Goal: Find specific page/section: Find specific page/section

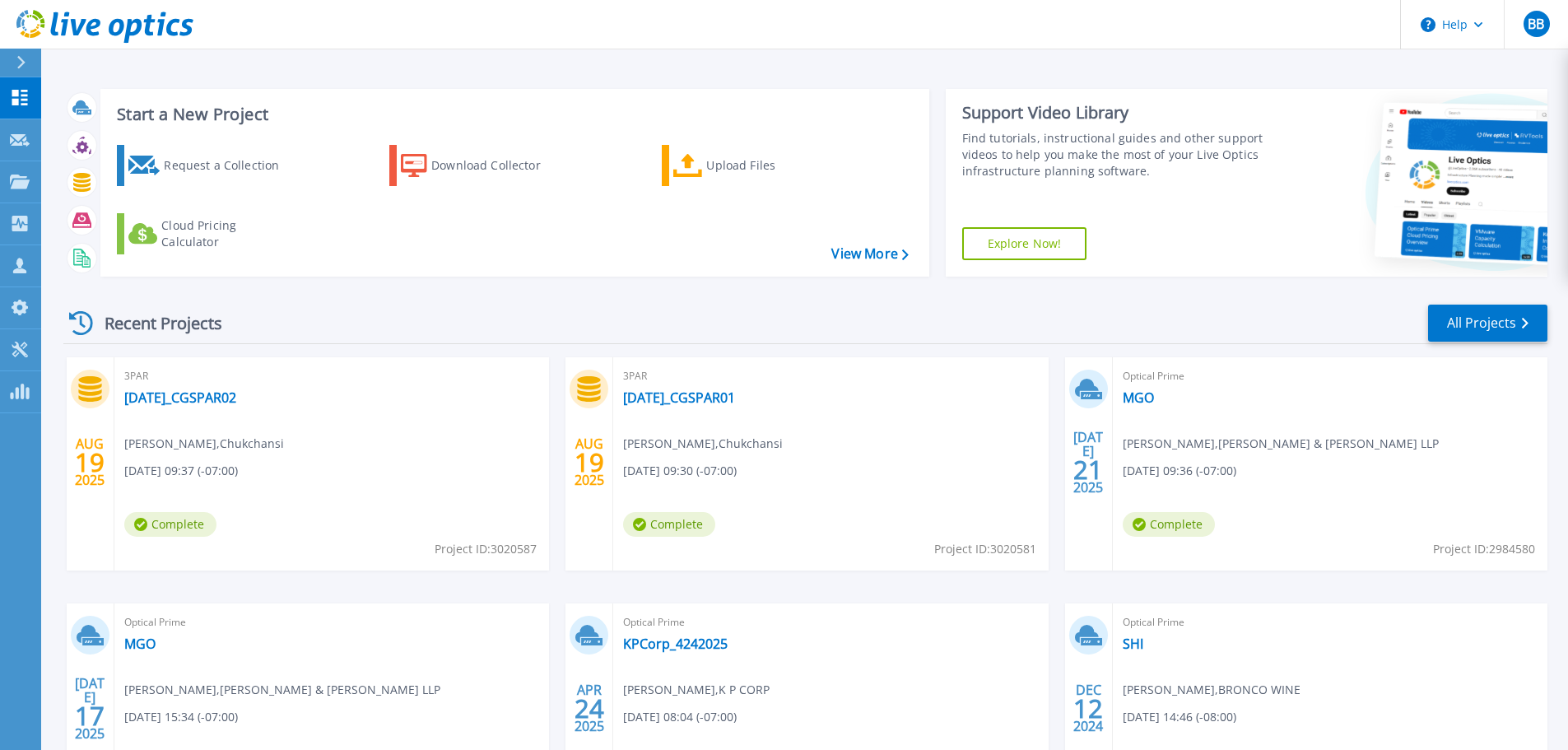
scroll to position [82, 0]
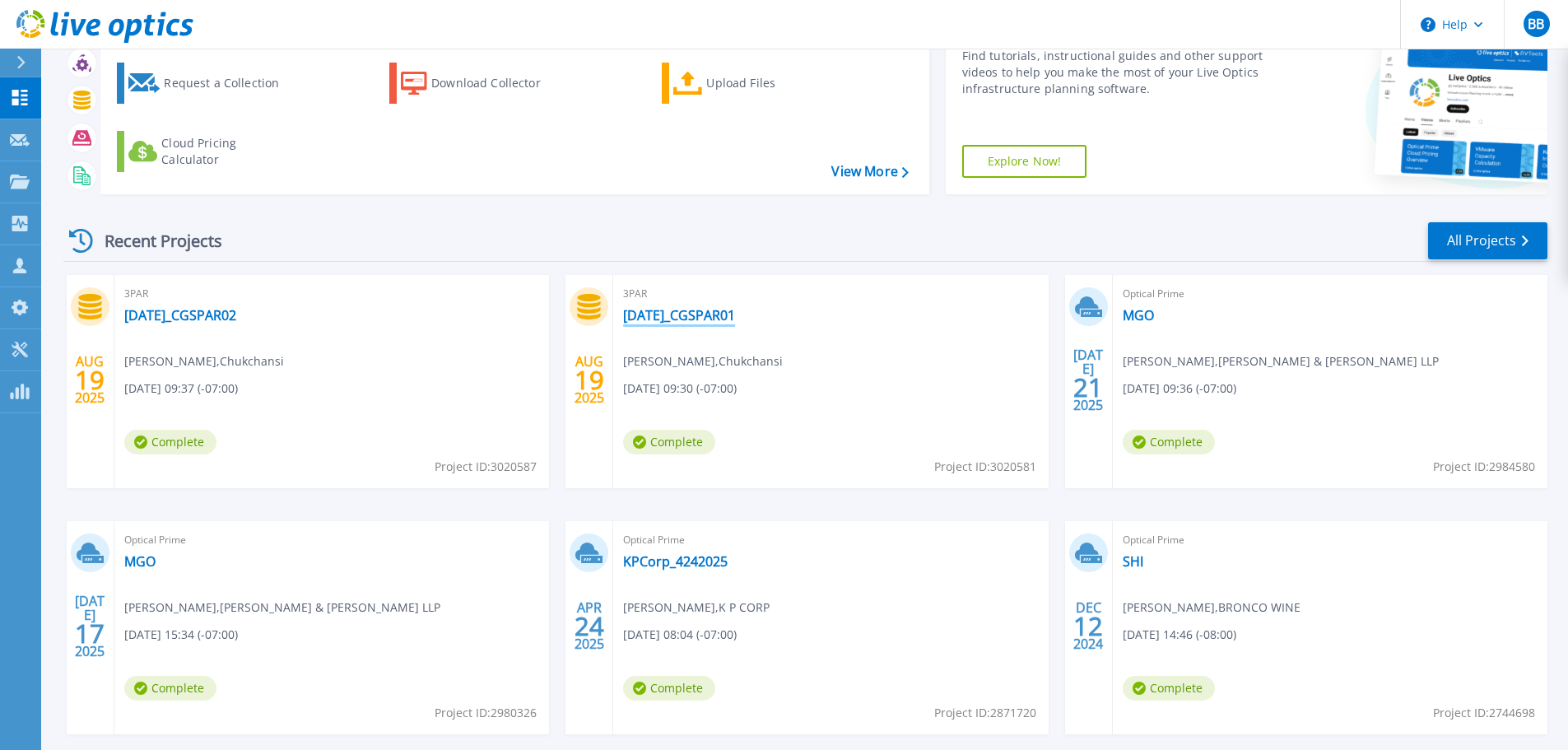
click at [678, 314] on link "[DATE]_CGSPAR01" at bounding box center [679, 315] width 112 height 17
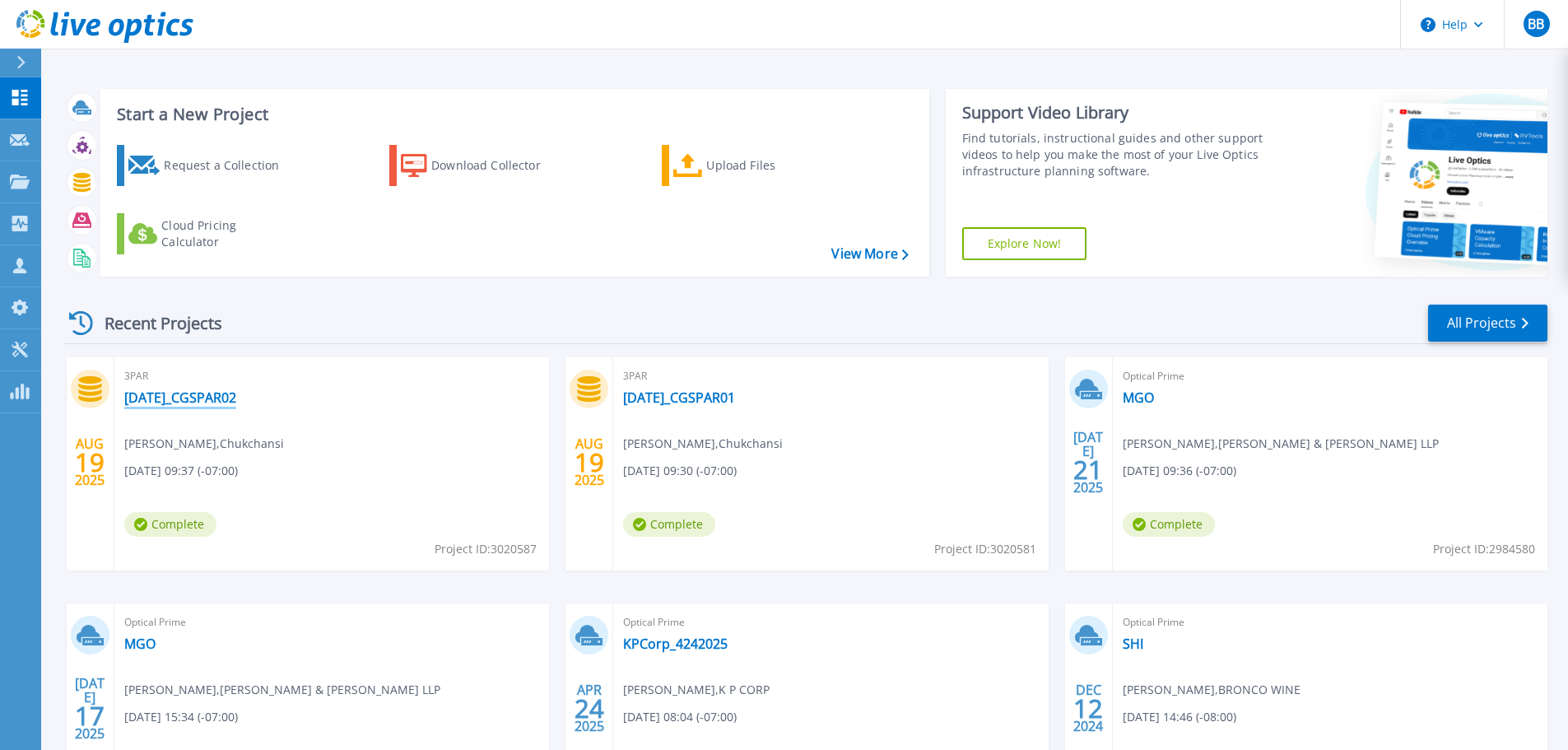
click at [165, 399] on link "[DATE]_CGSPAR02" at bounding box center [180, 398] width 112 height 17
click at [651, 396] on link "[DATE]_CGSPAR01" at bounding box center [679, 398] width 112 height 17
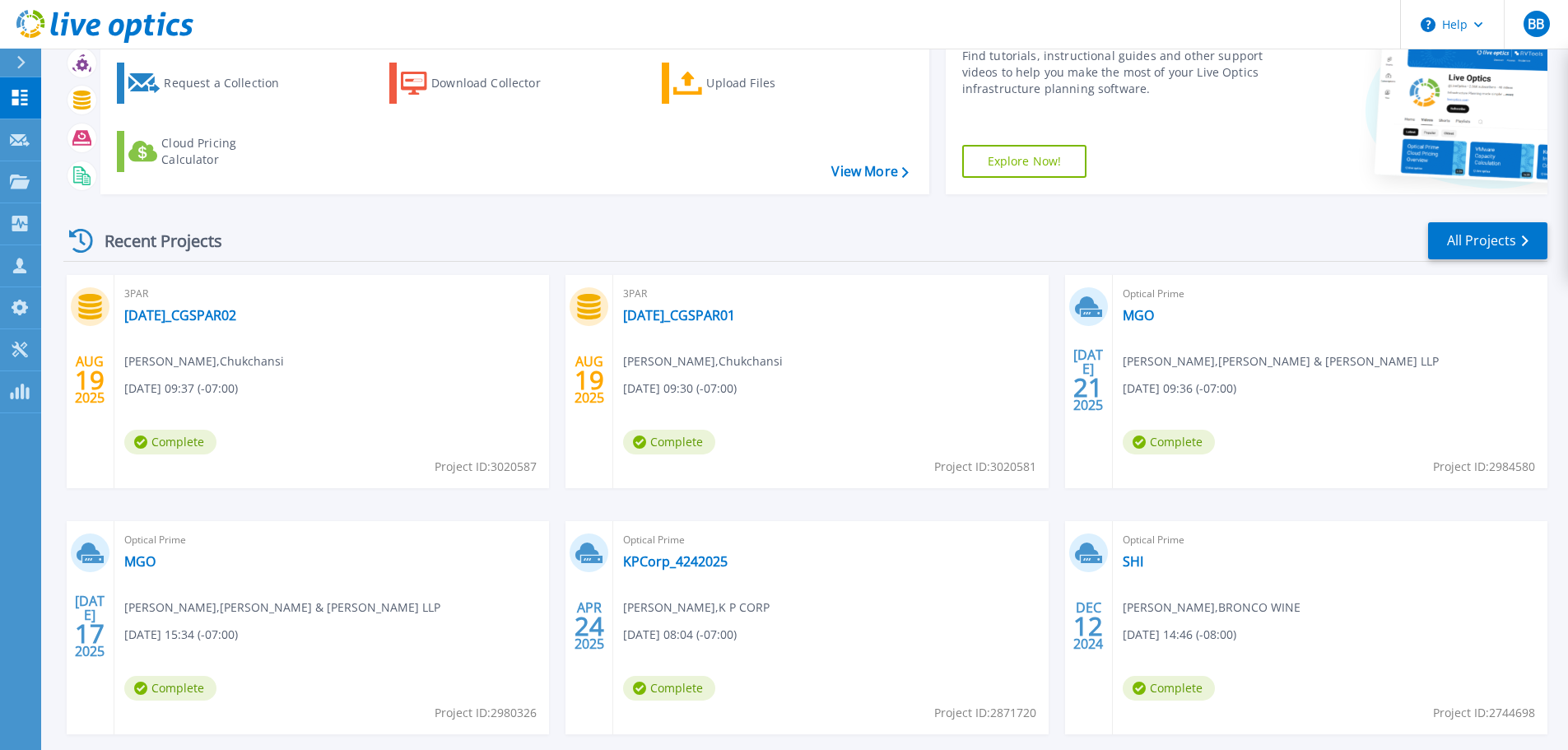
scroll to position [163, 0]
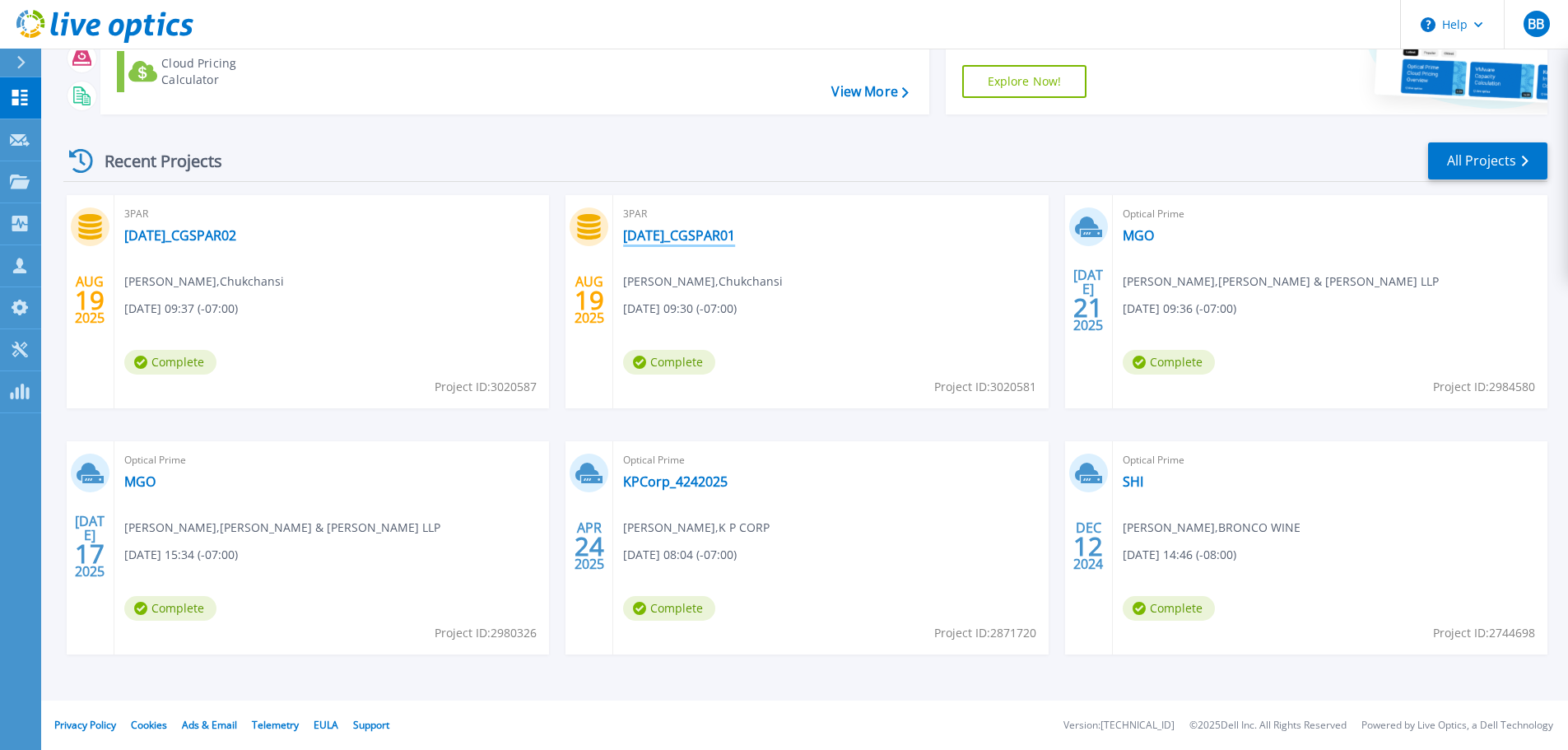
click at [663, 235] on link "[DATE]_CGSPAR01" at bounding box center [679, 235] width 112 height 17
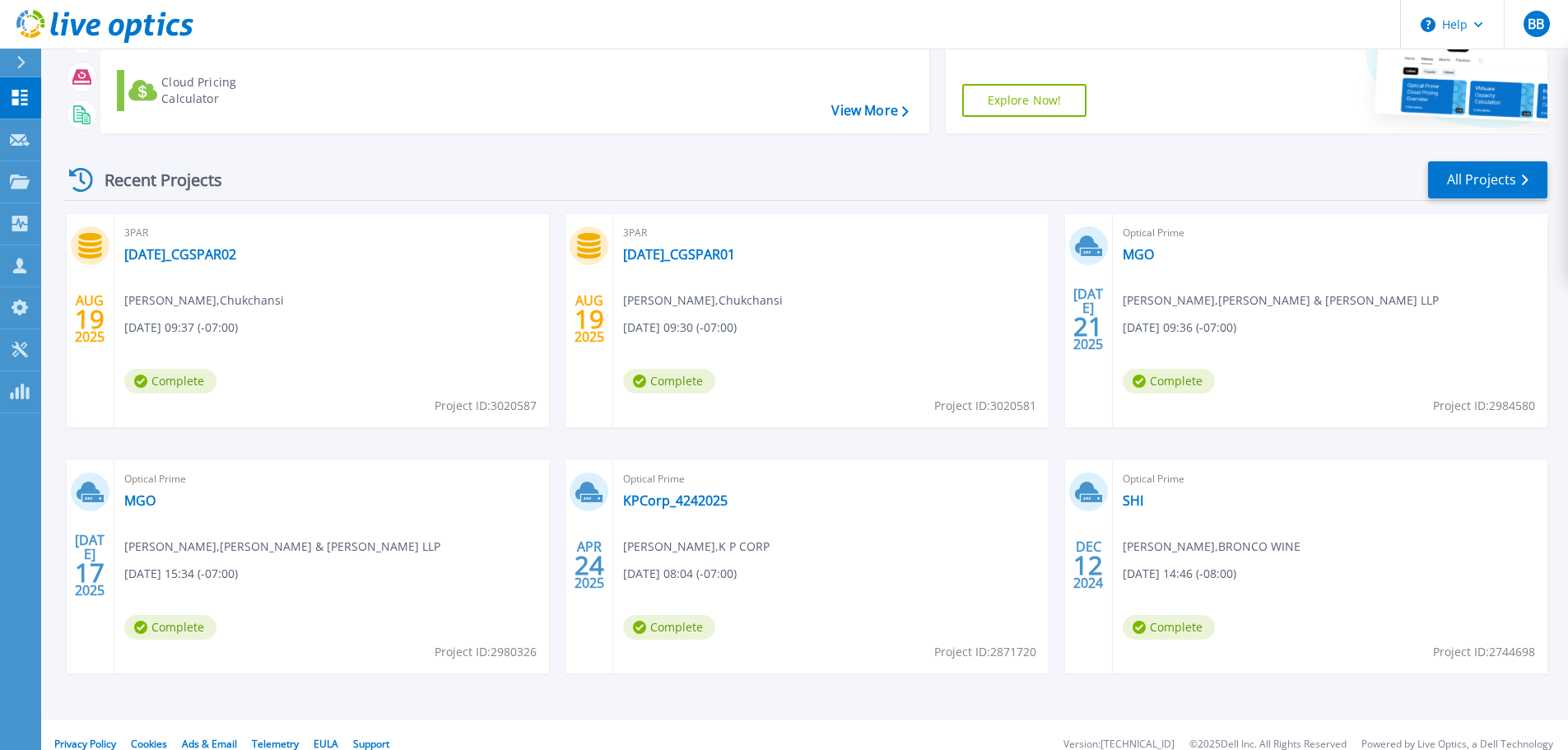
scroll to position [163, 0]
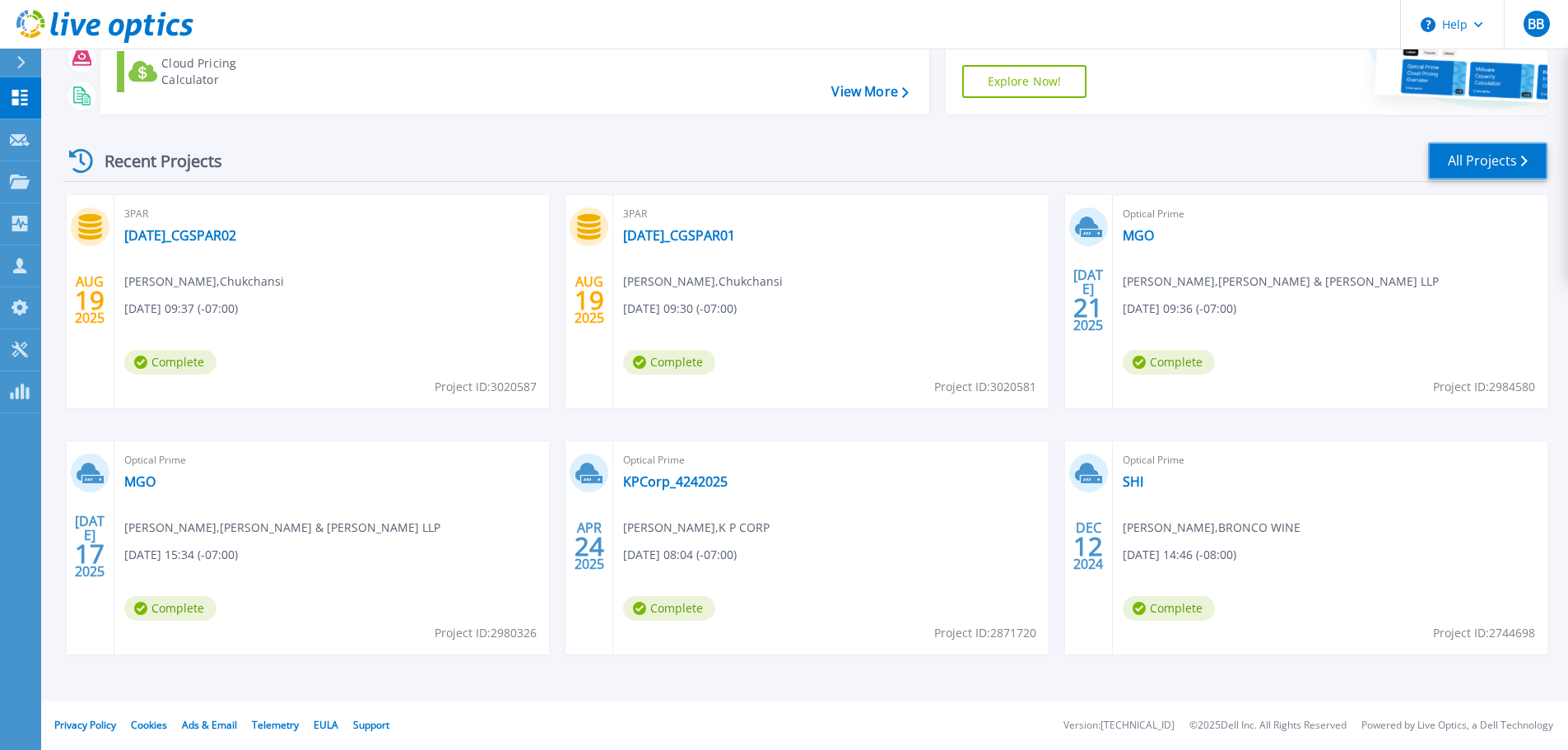
click at [1467, 164] on link "All Projects" at bounding box center [1488, 161] width 119 height 37
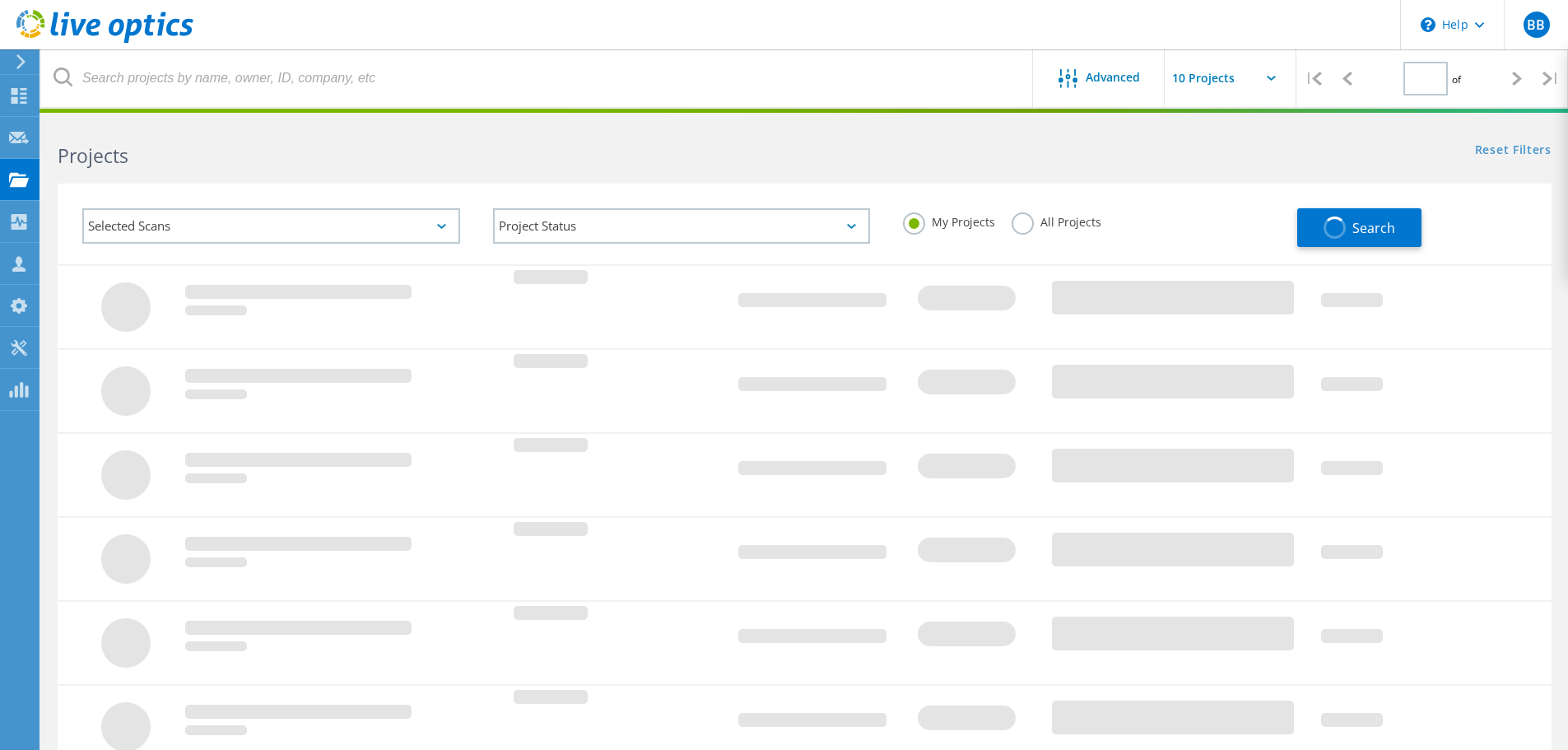
type input "1"
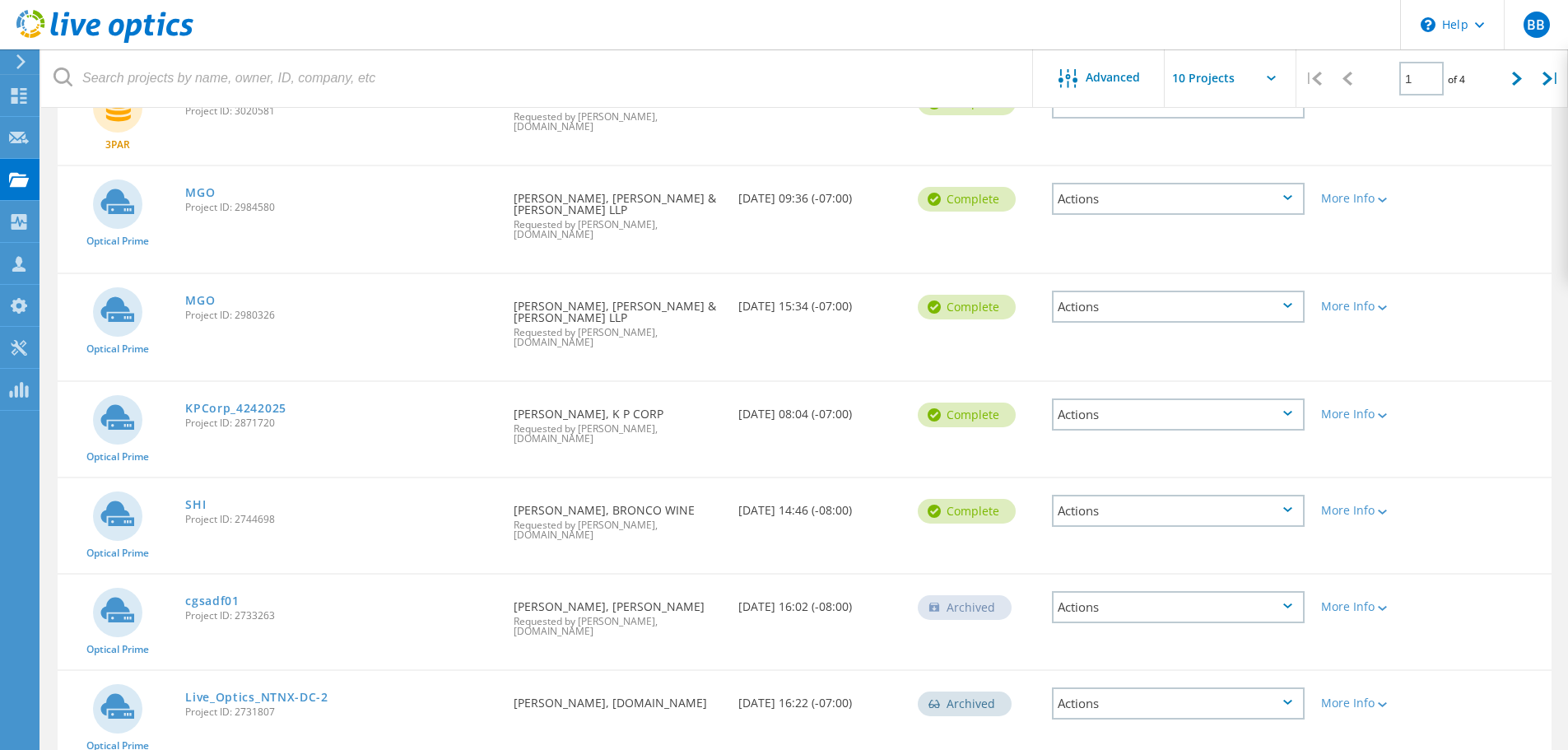
scroll to position [411, 0]
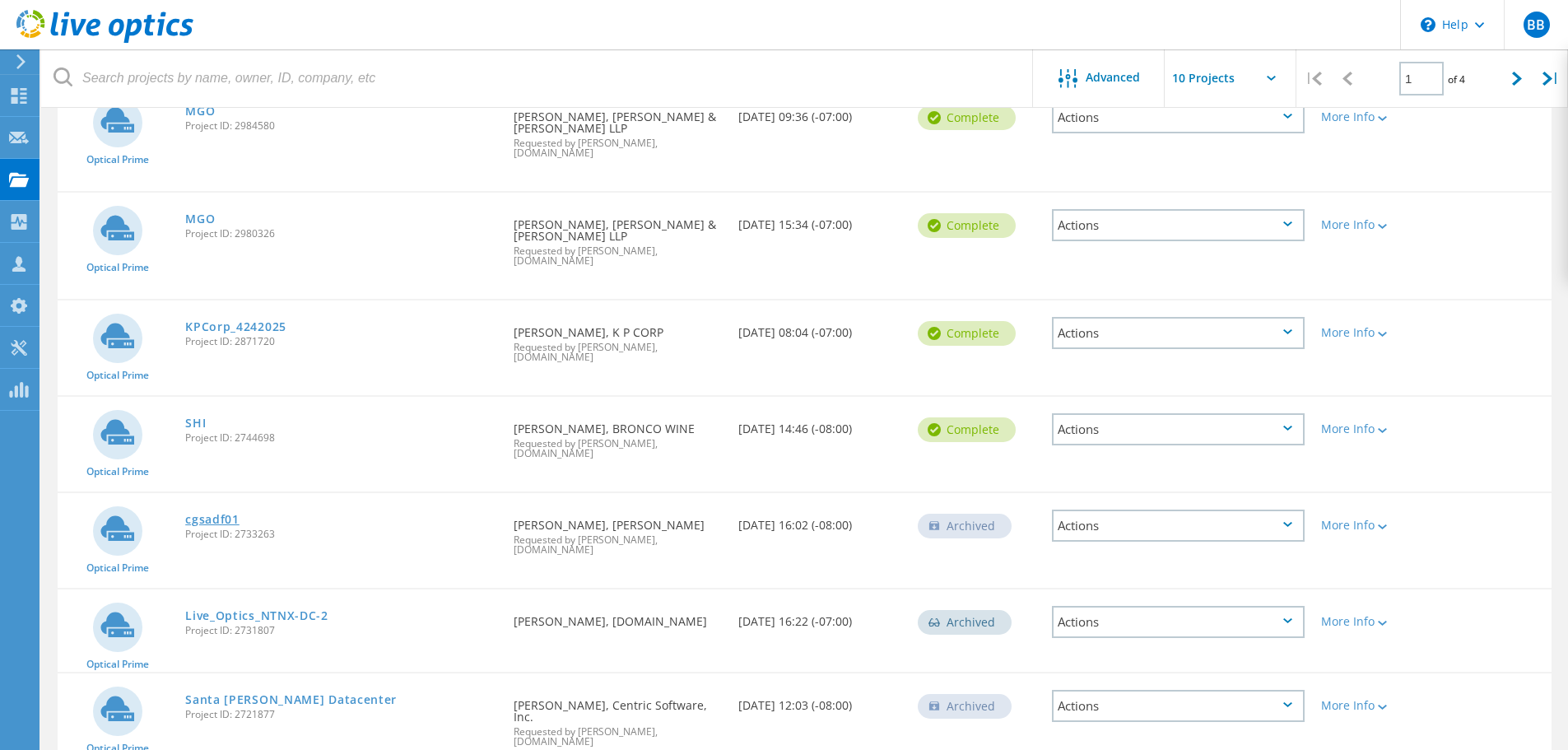
click at [220, 514] on link "cgsadf01" at bounding box center [212, 520] width 54 height 12
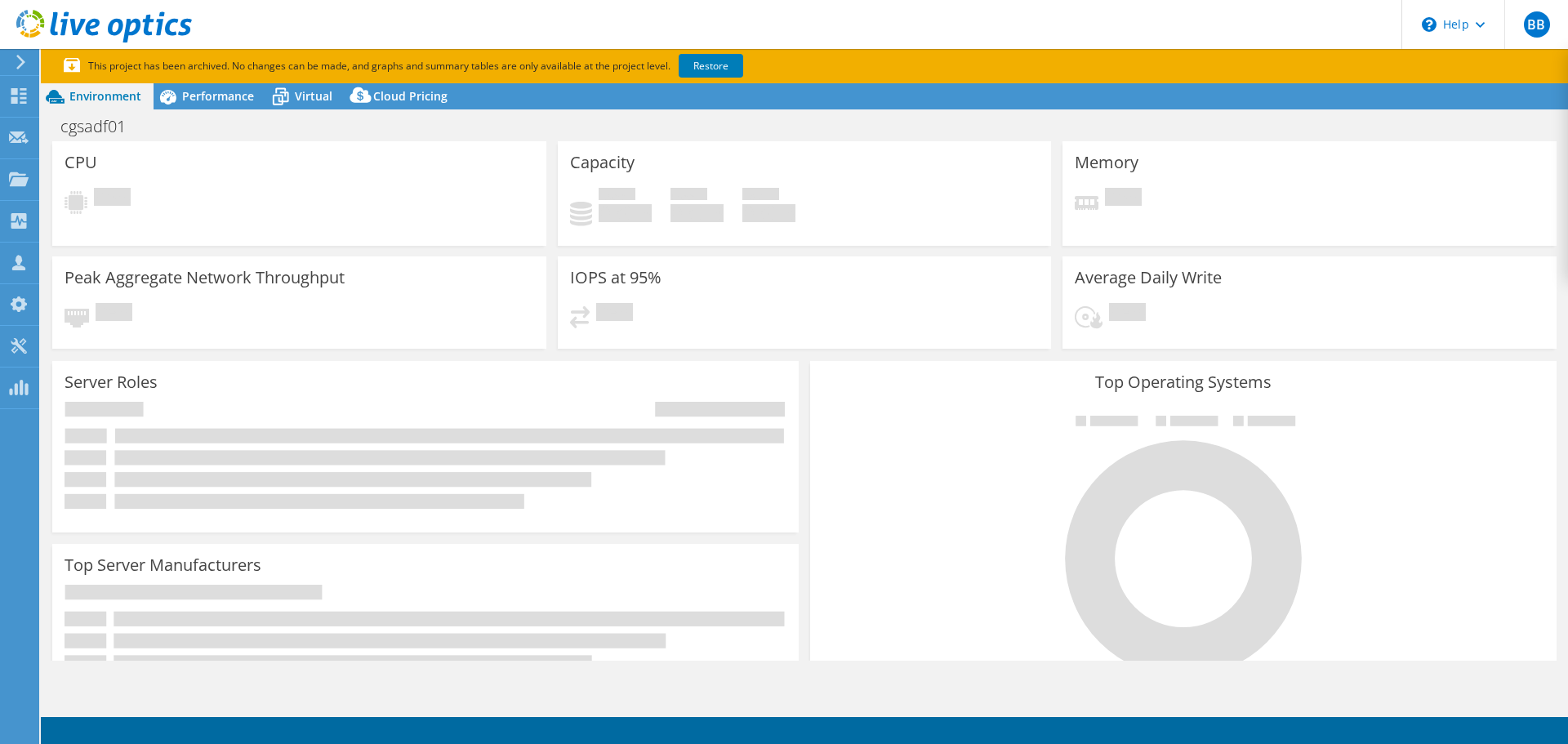
select select "USD"
